Goal: Information Seeking & Learning: Learn about a topic

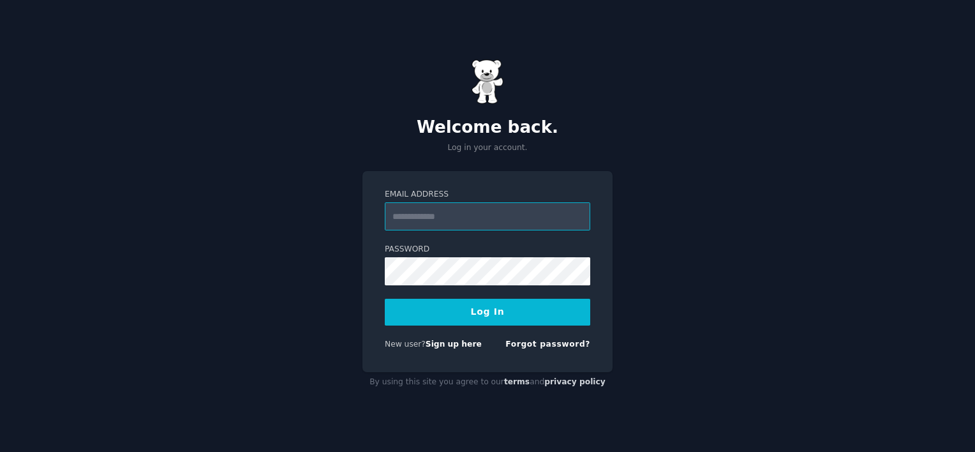
type input "**********"
click at [500, 311] on button "Log In" at bounding box center [487, 312] width 205 height 27
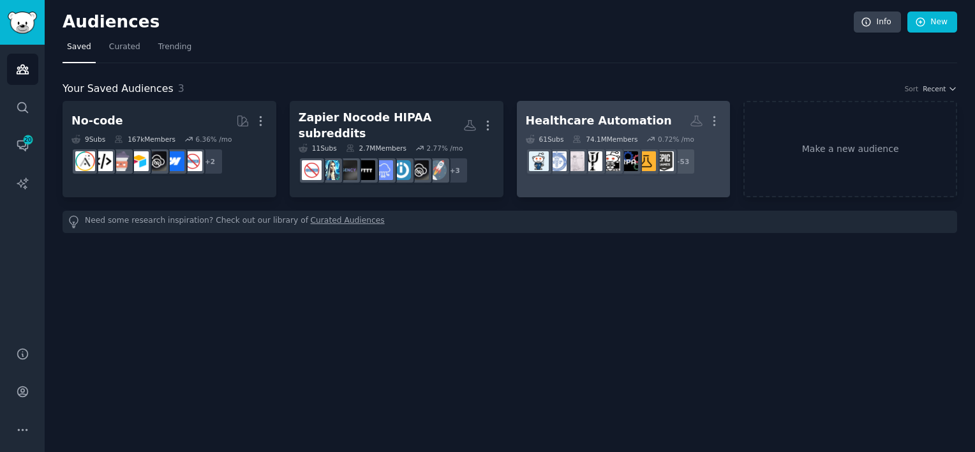
click at [602, 117] on div "Healthcare Automation" at bounding box center [599, 121] width 146 height 16
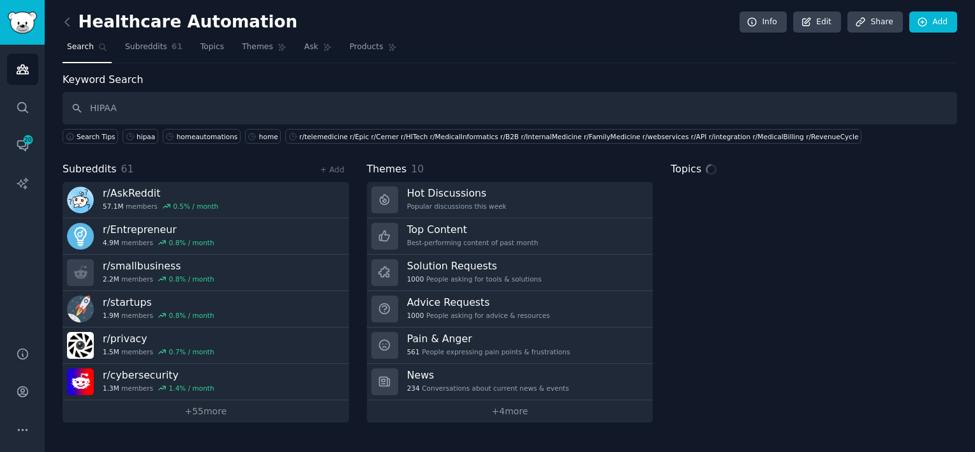
type input "HIPAA"
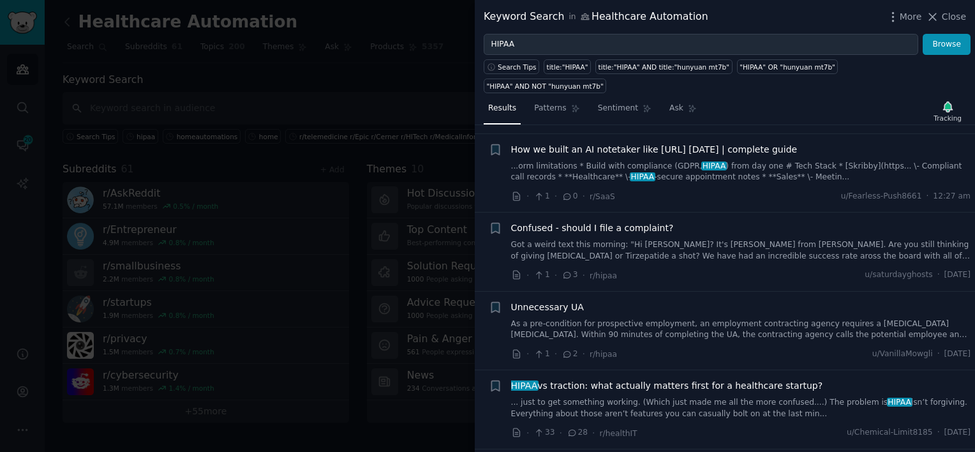
scroll to position [191, 0]
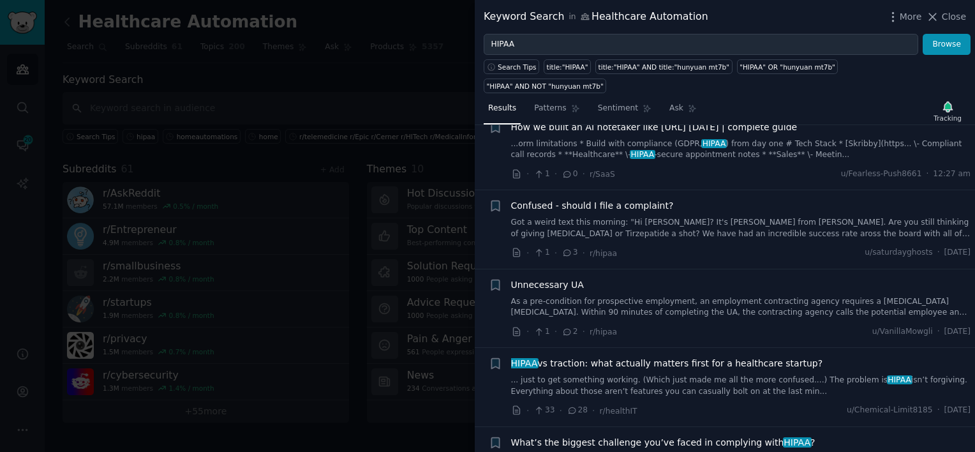
click at [694, 374] on link "... just to get something working. (Which just made me all the more confused...…" at bounding box center [741, 385] width 460 height 22
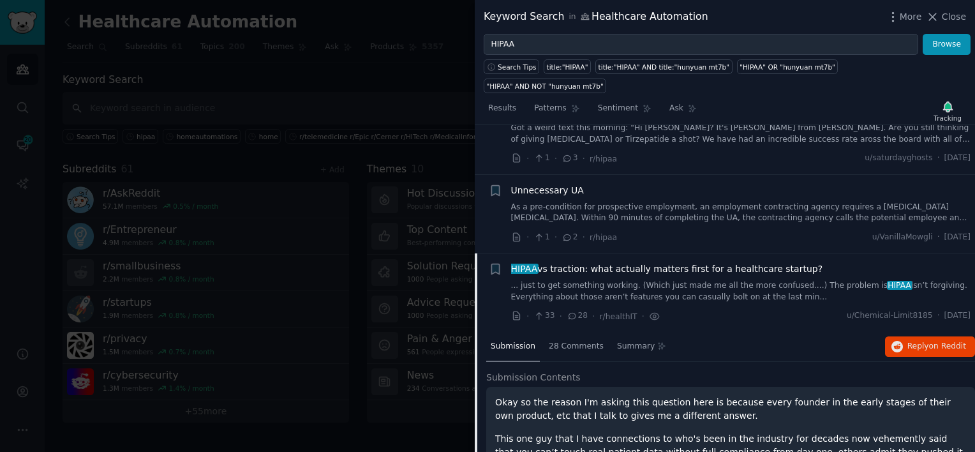
scroll to position [286, 0]
click at [621, 262] on div "HIPAA vs traction: what actually matters first for a healthcare startup? ... ju…" at bounding box center [741, 282] width 460 height 40
click at [574, 332] on div "28 Comments" at bounding box center [576, 347] width 64 height 31
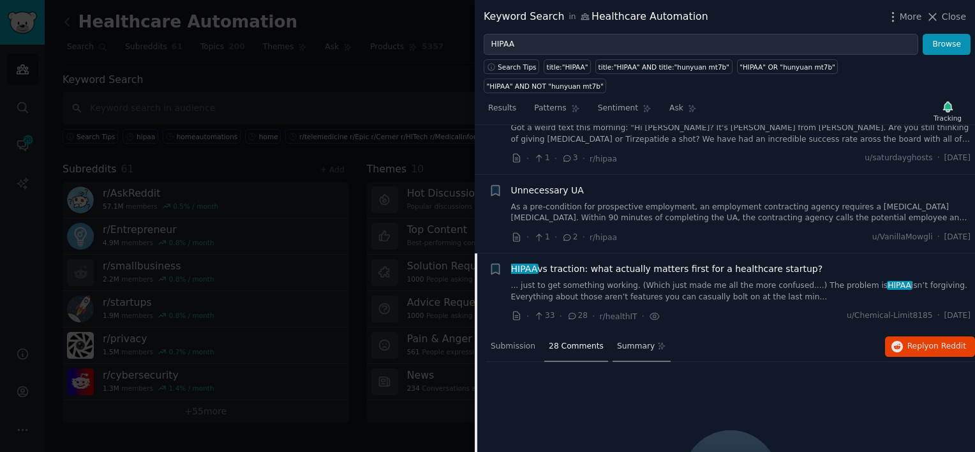
click at [617, 341] on span "Summary" at bounding box center [636, 346] width 38 height 11
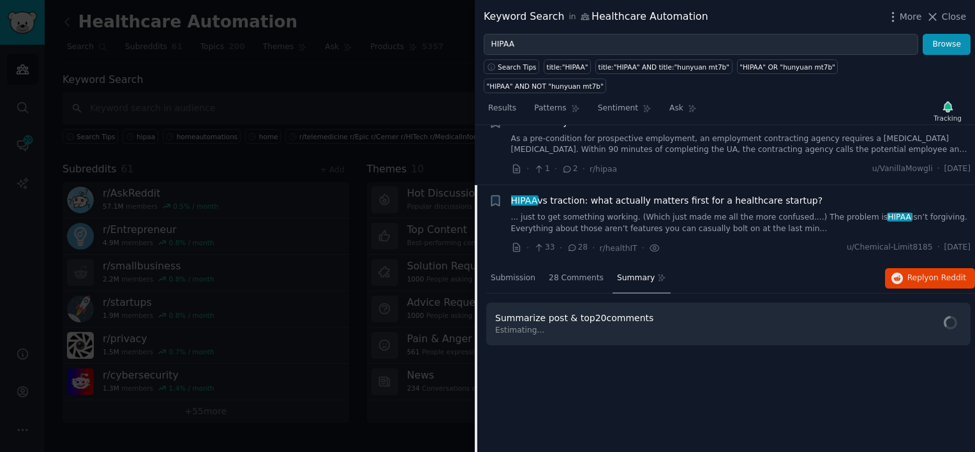
scroll to position [413, 0]
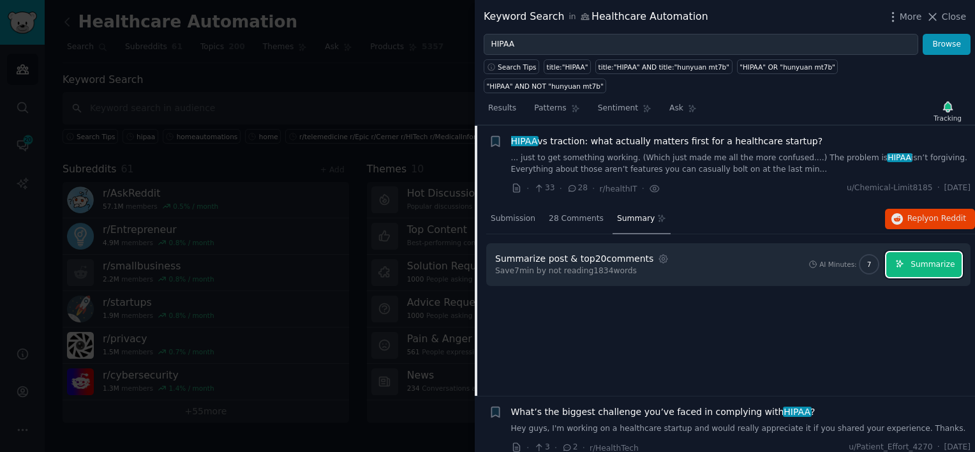
click at [919, 252] on button "Summarize" at bounding box center [923, 264] width 75 height 25
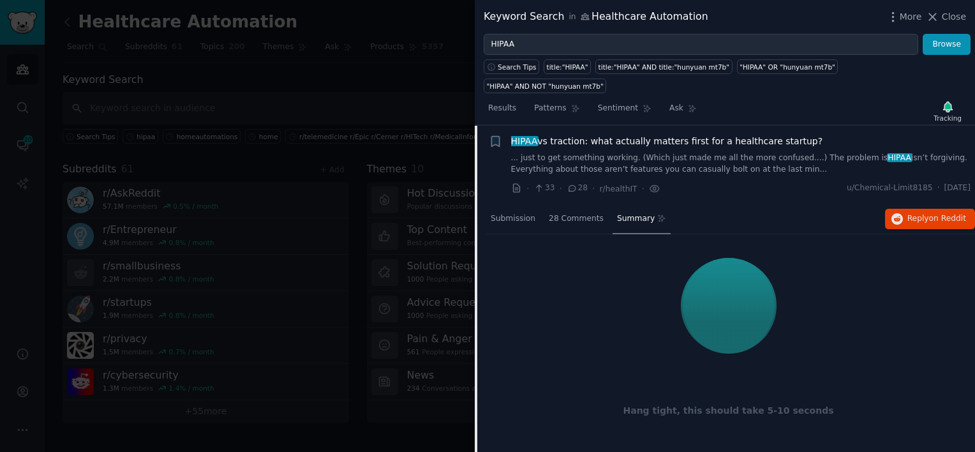
click at [738, 152] on link "... just to get something working. (Which just made me all the more confused...…" at bounding box center [741, 163] width 460 height 22
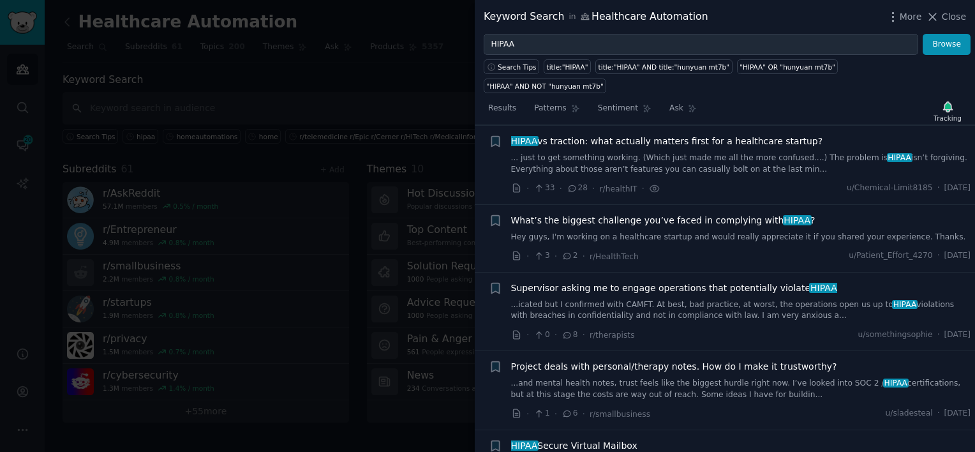
click at [738, 152] on link "... just to get something working. (Which just made me all the more confused...…" at bounding box center [741, 163] width 460 height 22
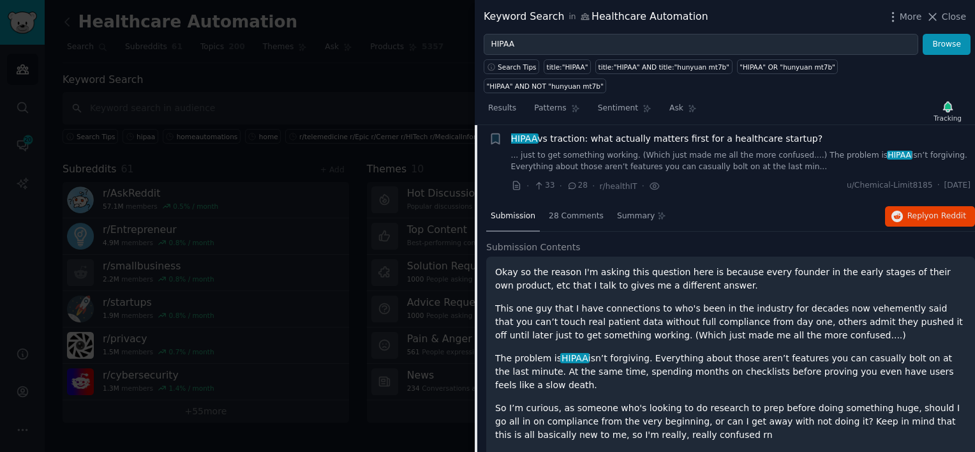
scroll to position [413, 0]
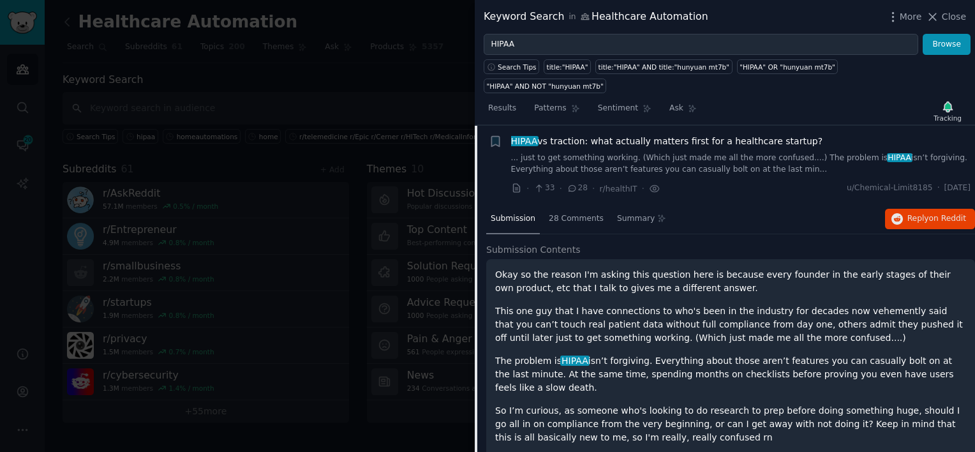
click at [621, 404] on p "So I’m curious, as someone who's looking to do research to prep before doing so…" at bounding box center [730, 424] width 471 height 40
click at [628, 404] on p "So I’m curious, as someone who's looking to do research to prep before doing so…" at bounding box center [730, 424] width 471 height 40
click at [630, 404] on p "So I’m curious, as someone who's looking to do research to prep before doing so…" at bounding box center [730, 424] width 471 height 40
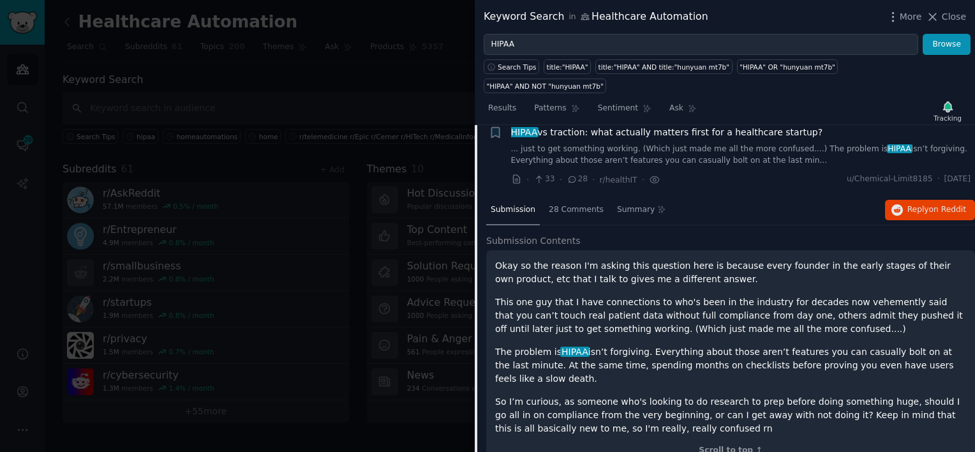
scroll to position [350, 0]
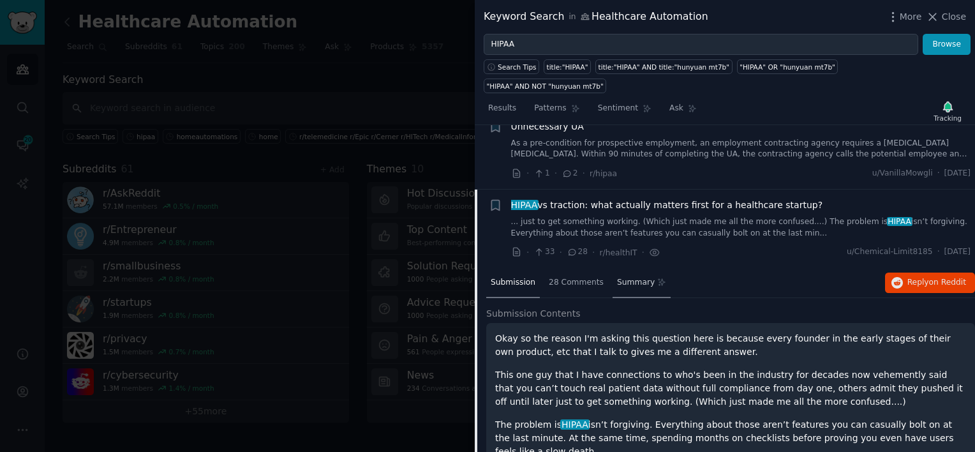
click at [617, 277] on span "Summary" at bounding box center [636, 282] width 38 height 11
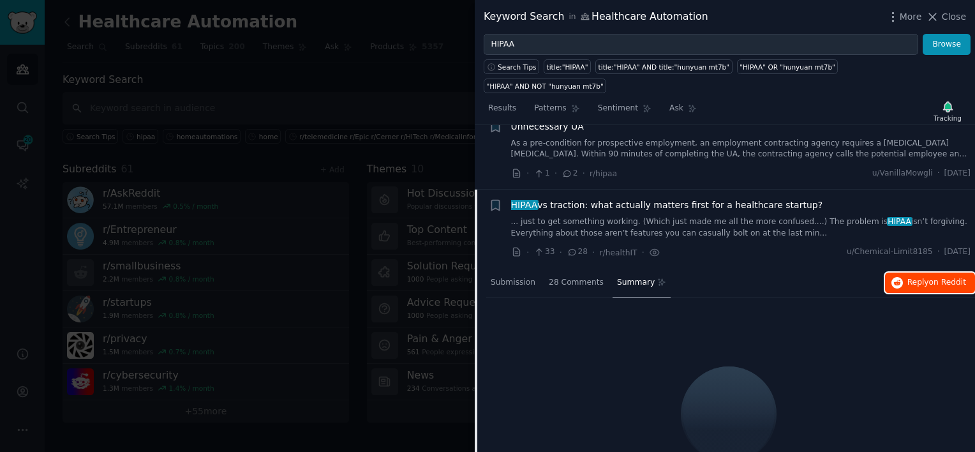
click at [917, 272] on button "Reply on Reddit" at bounding box center [930, 282] width 90 height 20
